Goal: Task Accomplishment & Management: Complete application form

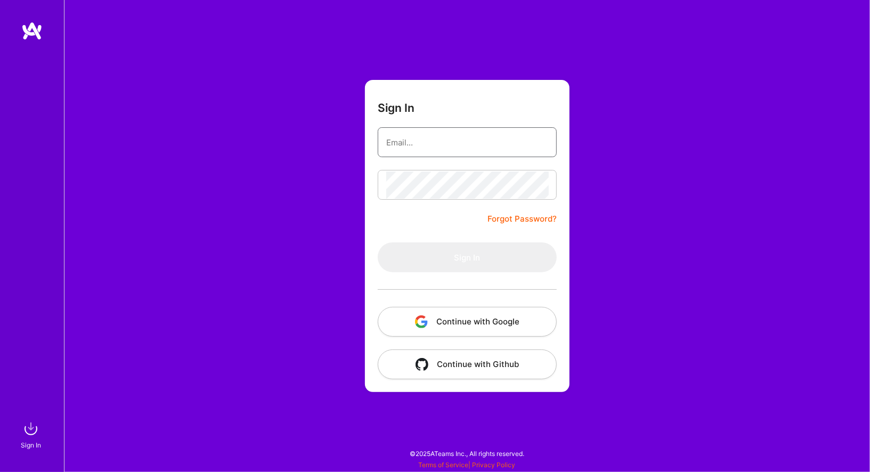
click at [418, 146] on input "email" at bounding box center [467, 142] width 162 height 27
click at [451, 324] on button "Continue with Google" at bounding box center [467, 322] width 179 height 30
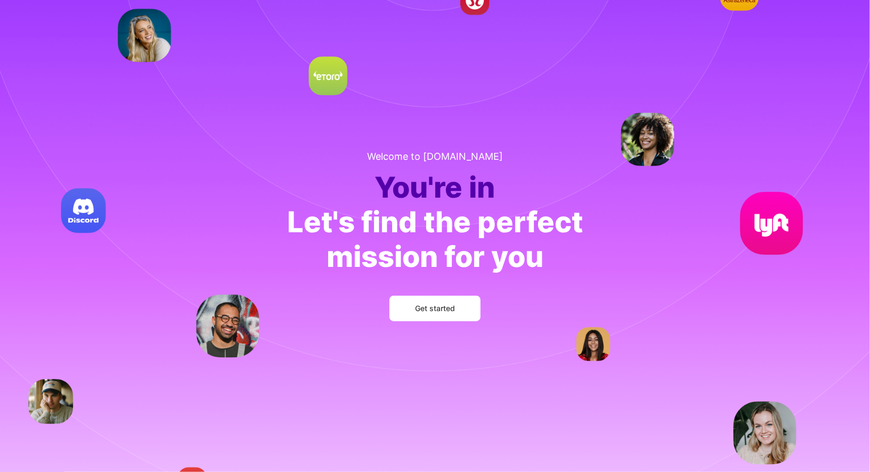
click at [442, 312] on span "Get started" at bounding box center [435, 308] width 40 height 11
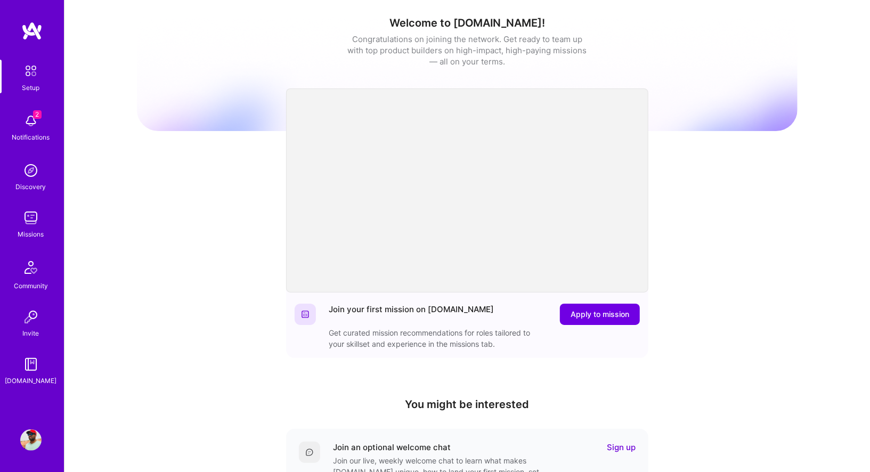
click at [36, 120] on img at bounding box center [30, 120] width 21 height 21
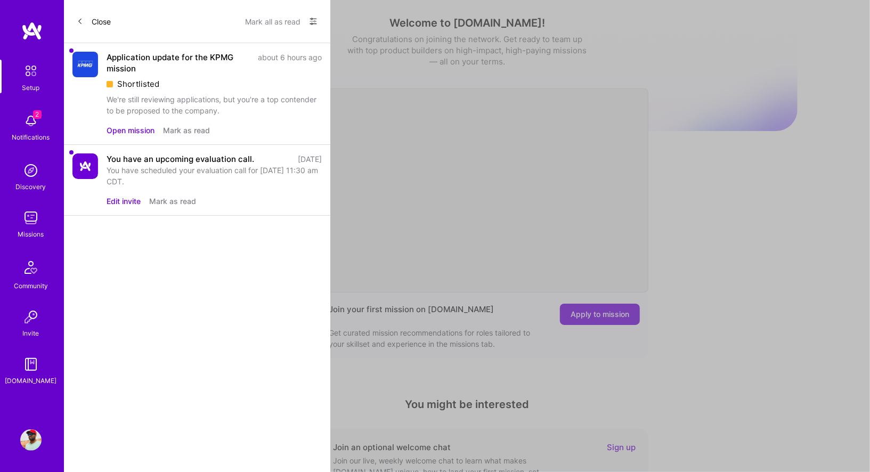
click at [154, 92] on div "Application update for the KPMG mission about 6 hours ago Shortlisted We're sti…" at bounding box center [214, 84] width 215 height 64
click at [138, 129] on button "Open mission" at bounding box center [131, 130] width 48 height 11
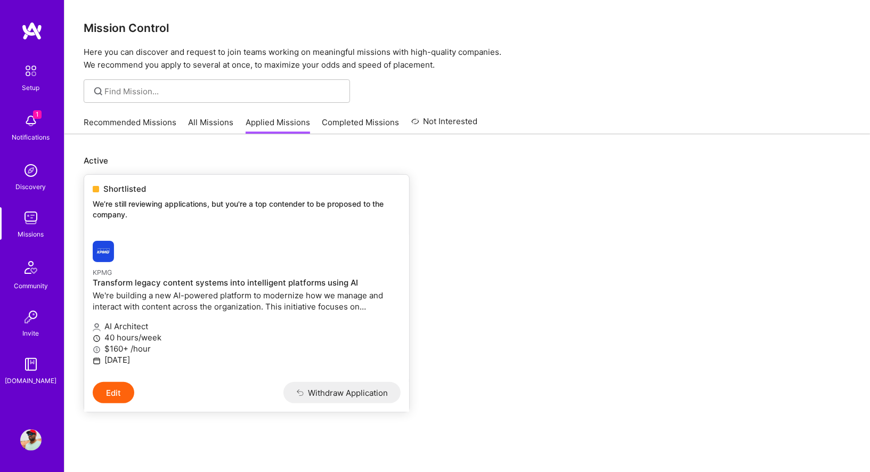
scroll to position [39, 0]
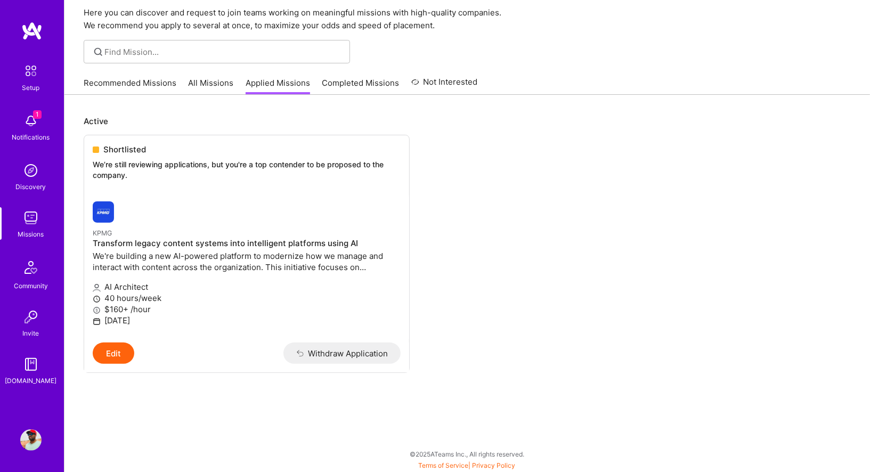
click at [128, 83] on link "Recommended Missions" at bounding box center [130, 86] width 93 height 18
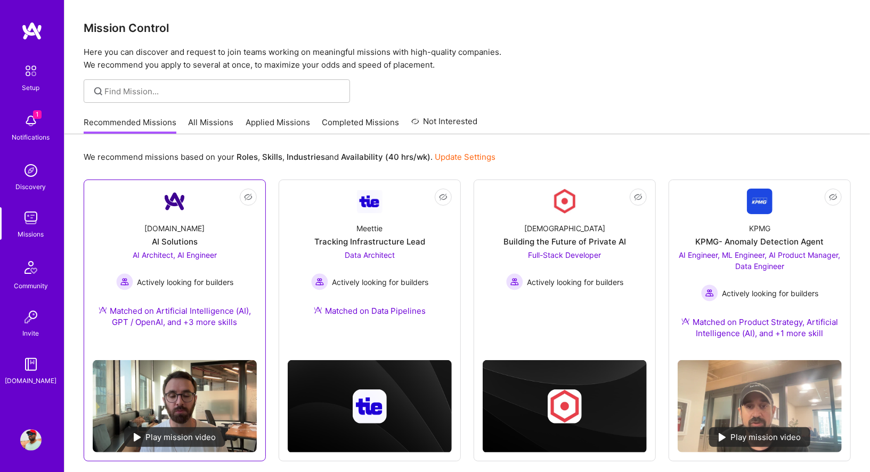
click at [228, 237] on div "[DOMAIN_NAME] AI Solutions AI Architect, AI Engineer Actively looking for build…" at bounding box center [175, 277] width 164 height 126
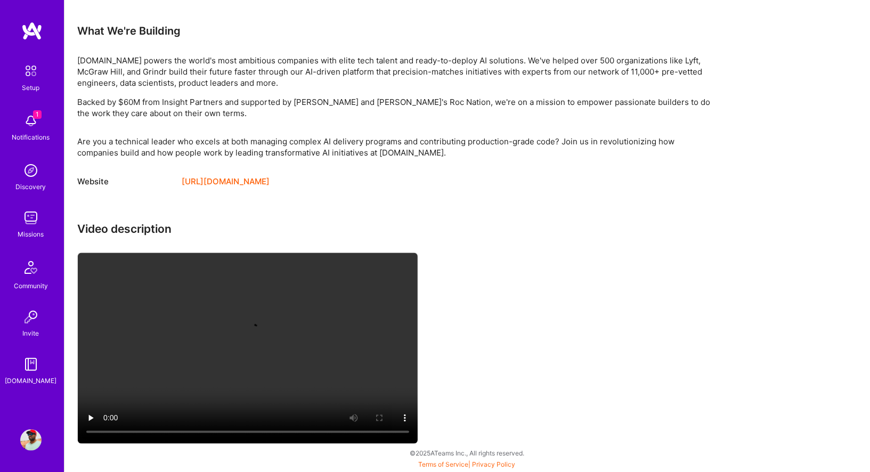
scroll to position [1066, 0]
